Goal: Use online tool/utility: Use online tool/utility

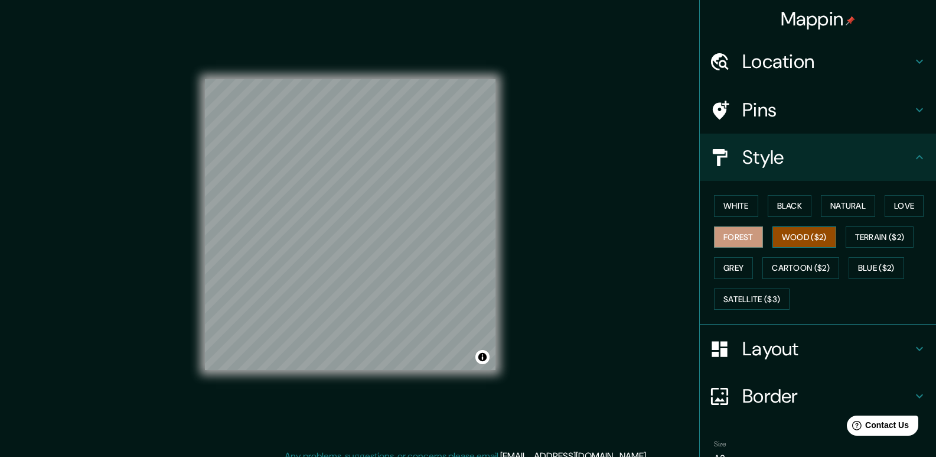
click at [798, 234] on button "Wood ($2)" at bounding box center [805, 237] width 64 height 22
click at [881, 235] on button "Terrain ($2)" at bounding box center [880, 237] width 69 height 22
click at [829, 243] on button "Wood ($2)" at bounding box center [805, 237] width 64 height 22
click at [800, 206] on button "Black" at bounding box center [790, 206] width 44 height 22
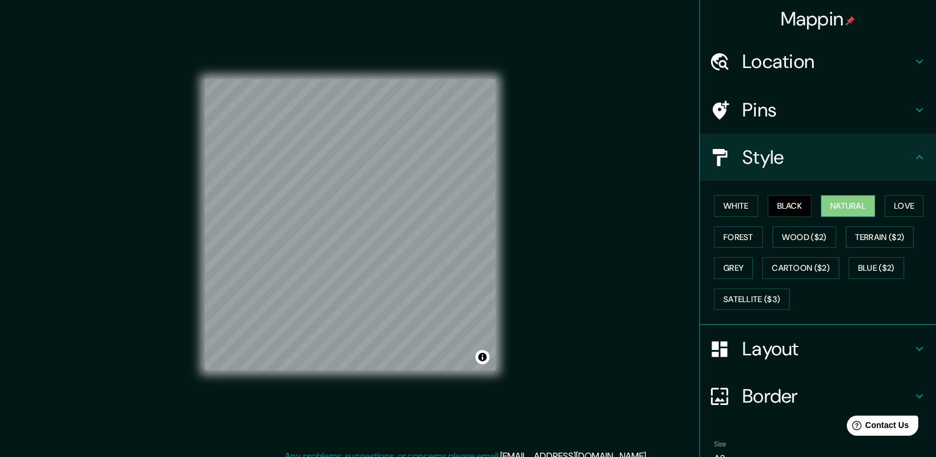
click at [841, 206] on button "Natural" at bounding box center [848, 206] width 54 height 22
click at [887, 205] on button "Love" at bounding box center [904, 206] width 39 height 22
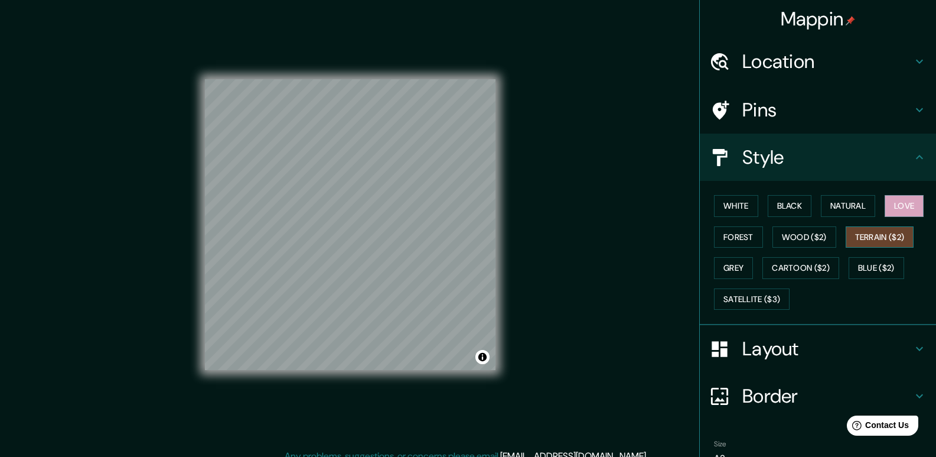
click at [887, 236] on button "Terrain ($2)" at bounding box center [880, 237] width 69 height 22
click at [810, 240] on button "Wood ($2)" at bounding box center [805, 237] width 64 height 22
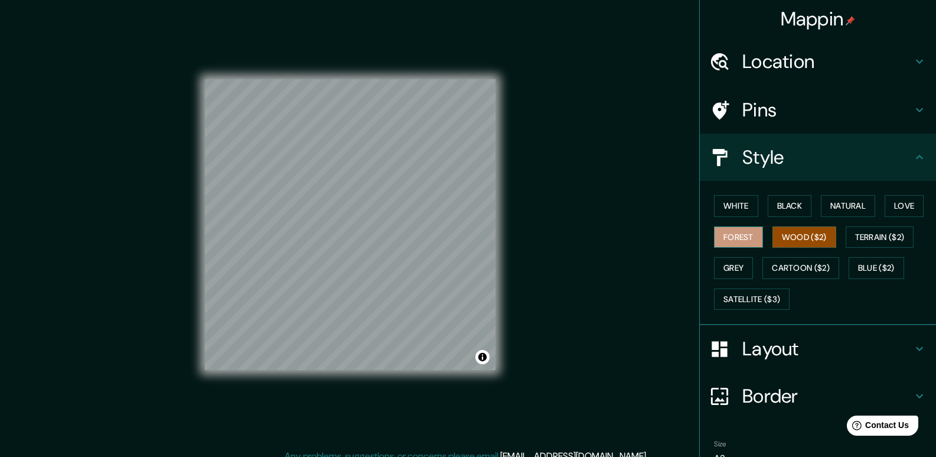
click at [731, 237] on button "Forest" at bounding box center [738, 237] width 49 height 22
click at [725, 266] on button "Grey" at bounding box center [733, 268] width 39 height 22
click at [734, 234] on button "Forest" at bounding box center [738, 237] width 49 height 22
click at [730, 275] on button "Grey" at bounding box center [733, 268] width 39 height 22
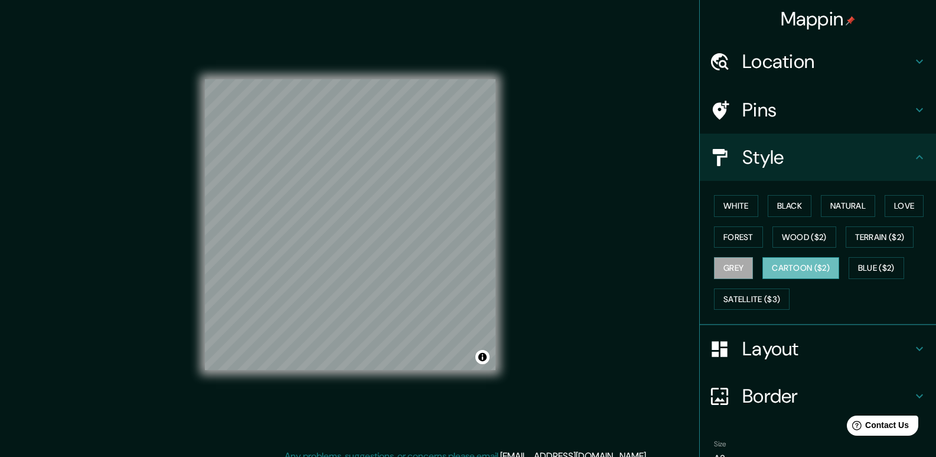
click at [789, 266] on button "Cartoon ($2)" at bounding box center [801, 268] width 77 height 22
click at [859, 266] on button "Blue ($2)" at bounding box center [877, 268] width 56 height 22
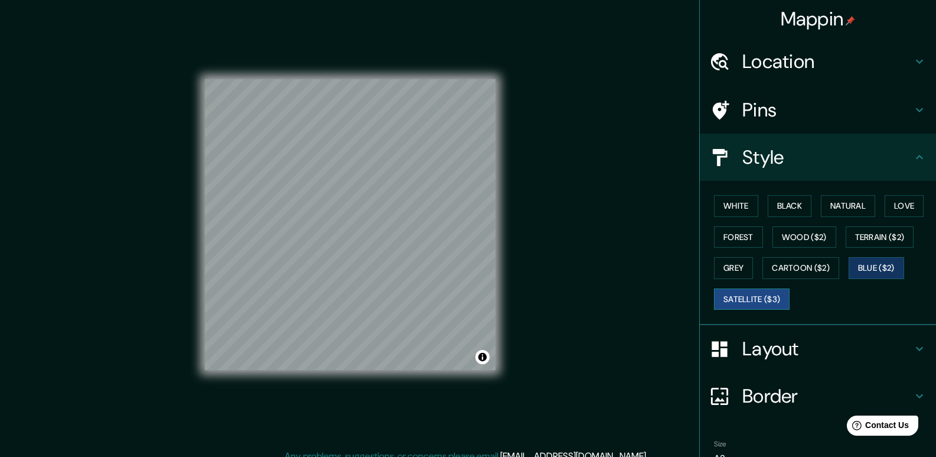
click at [733, 302] on button "Satellite ($3)" at bounding box center [752, 299] width 76 height 22
click at [727, 196] on button "White" at bounding box center [736, 206] width 44 height 22
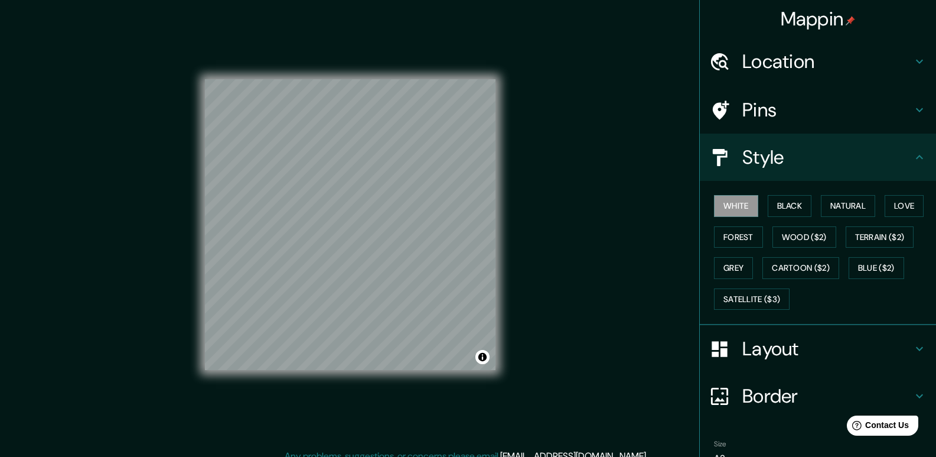
click at [780, 193] on div "White Black Natural Love Forest Wood ($2) Terrain ($2) Grey Cartoon ($2) Blue (…" at bounding box center [822, 252] width 227 height 124
click at [784, 204] on button "Black" at bounding box center [790, 206] width 44 height 22
click at [777, 351] on h4 "Layout" at bounding box center [828, 349] width 170 height 24
